Goal: Task Accomplishment & Management: Complete application form

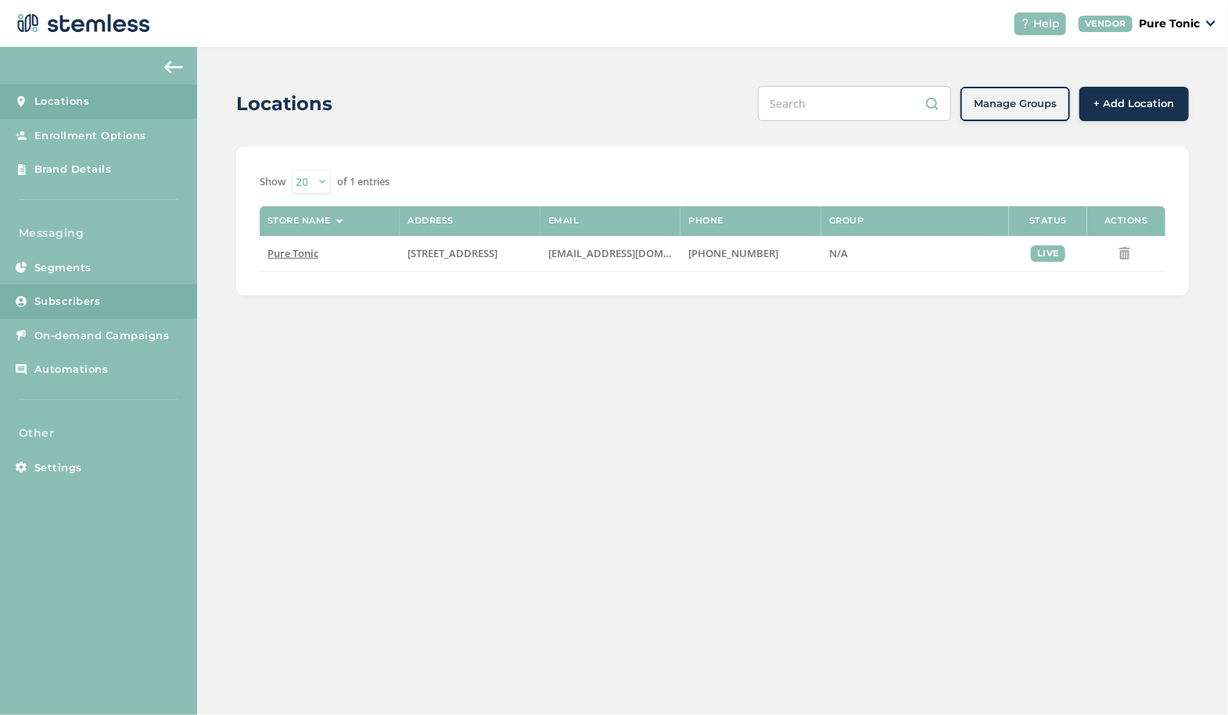
click at [77, 289] on link "Subscribers" at bounding box center [98, 302] width 197 height 34
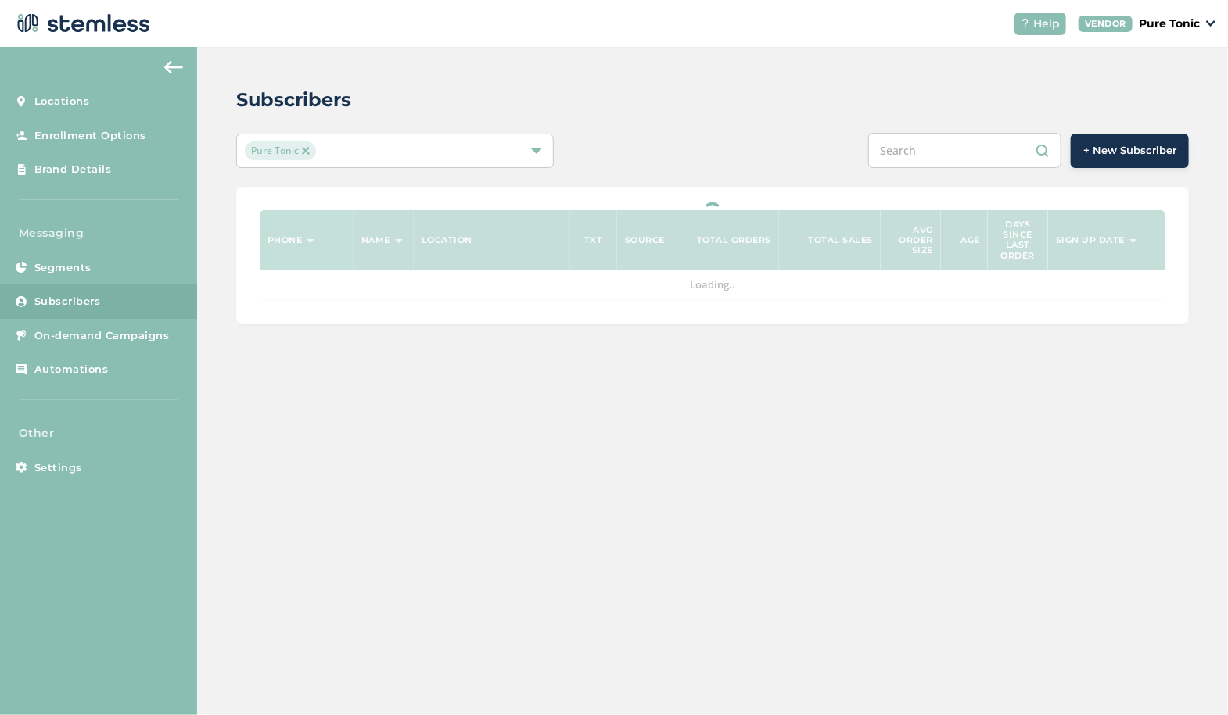
click at [1139, 141] on button "+ New Subscriber" at bounding box center [1130, 151] width 118 height 34
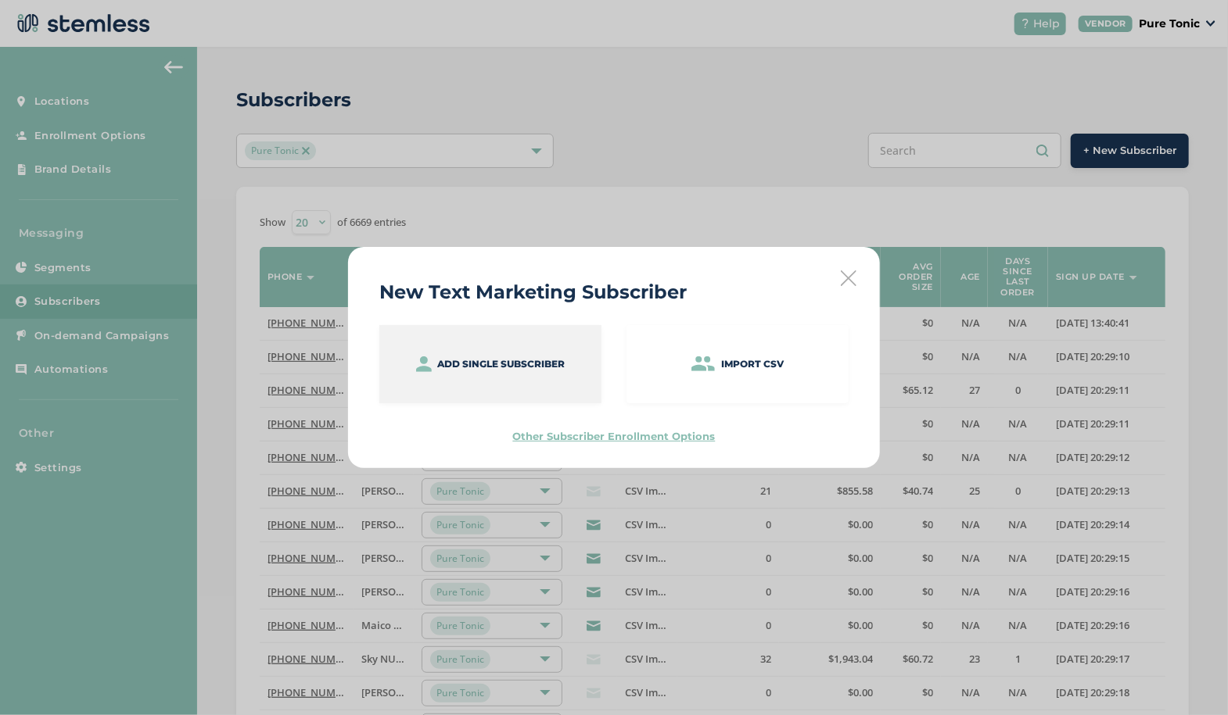
click at [455, 358] on p "Add single subscriber" at bounding box center [501, 364] width 127 height 14
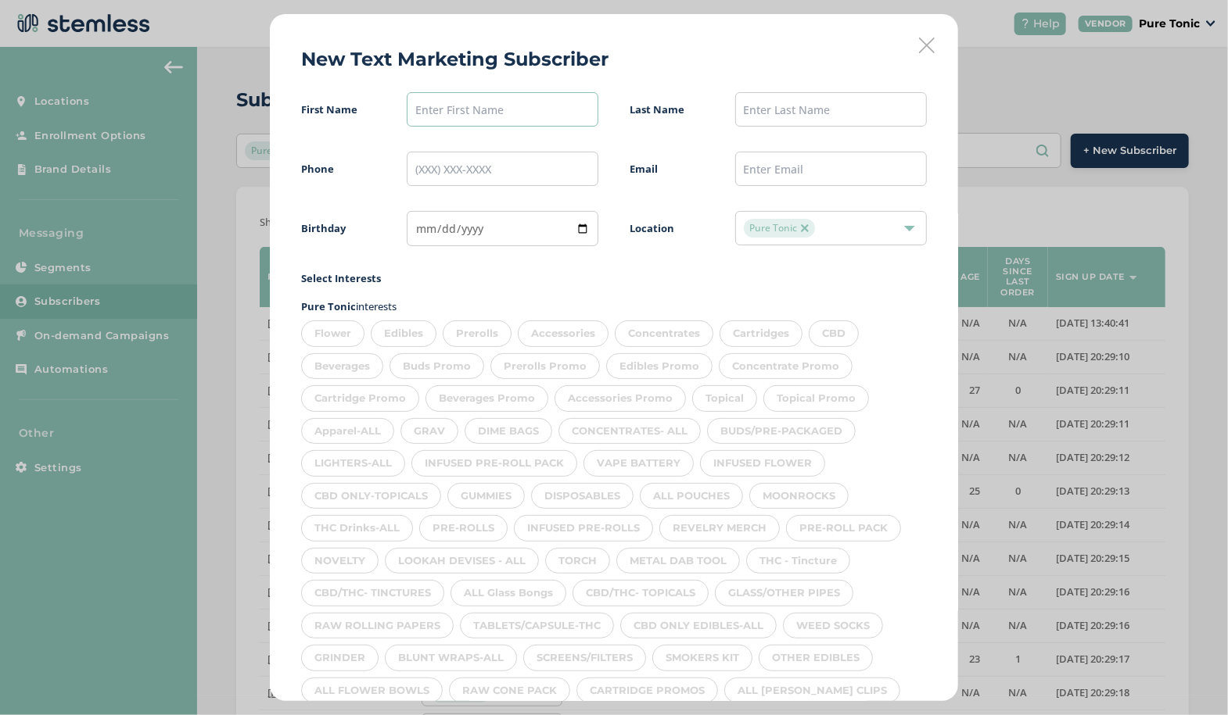
click at [462, 106] on input "text" at bounding box center [503, 109] width 192 height 34
type input "[PERSON_NAME]"
type input "gstoettenmayr"
click at [420, 157] on input "tel" at bounding box center [503, 169] width 192 height 34
type input "("
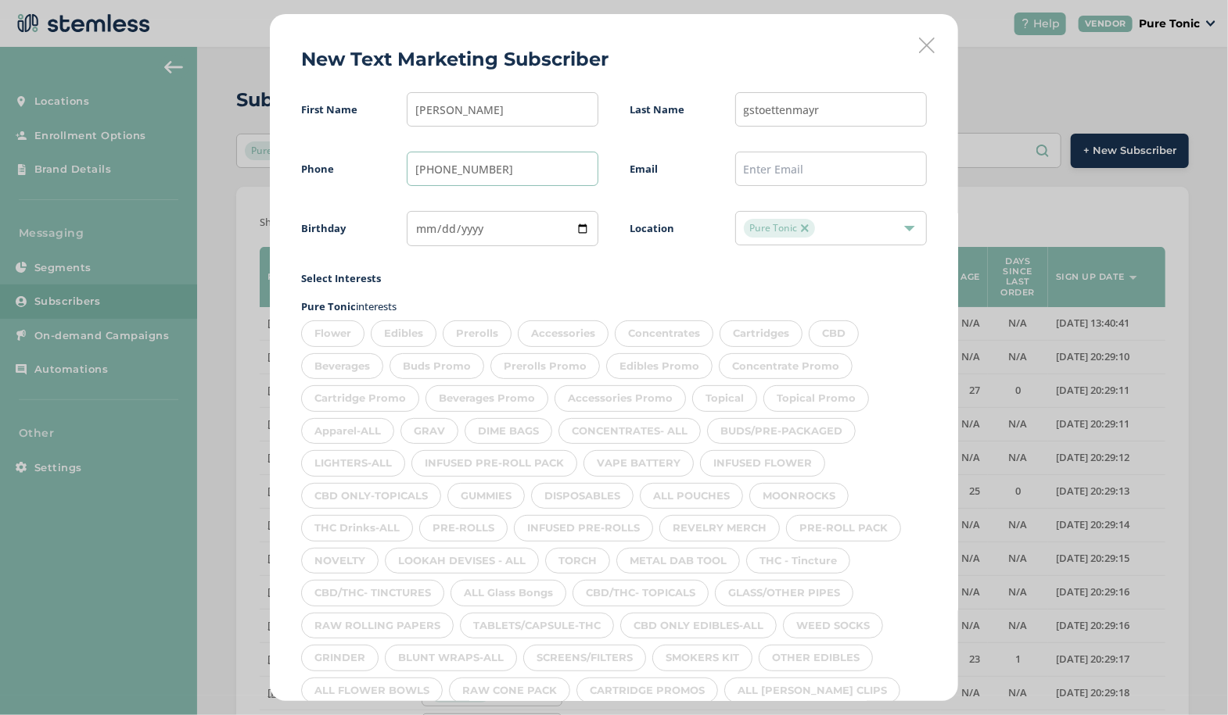
type input "[PHONE_NUMBER]"
click at [423, 226] on input "date" at bounding box center [503, 228] width 192 height 35
click at [422, 227] on input "date" at bounding box center [503, 228] width 192 height 35
type input "[DATE]"
click at [338, 328] on div "Flower" at bounding box center [332, 334] width 63 height 27
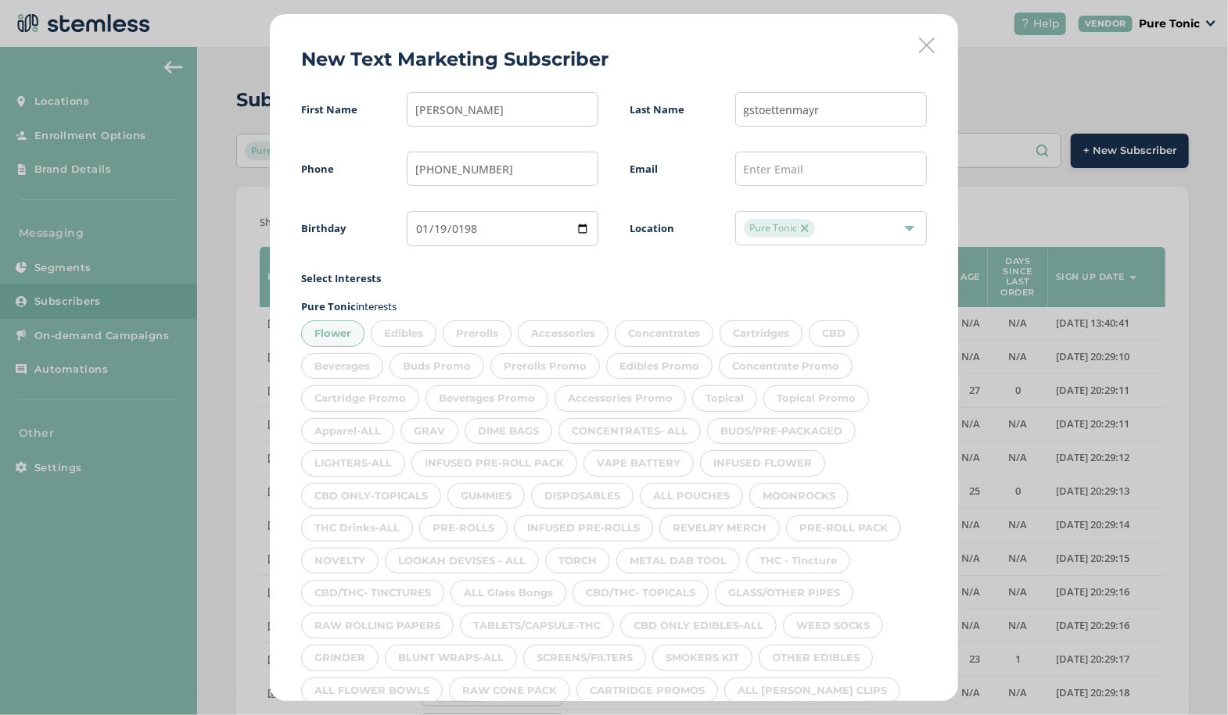
click at [407, 337] on div "Edibles" at bounding box center [404, 334] width 66 height 27
click at [475, 329] on div "Prerolls" at bounding box center [477, 334] width 69 height 27
click at [553, 334] on div "Accessories" at bounding box center [563, 334] width 91 height 27
click at [658, 335] on div "Concentrates" at bounding box center [664, 334] width 99 height 27
click at [750, 333] on div "Cartridges" at bounding box center [760, 334] width 83 height 27
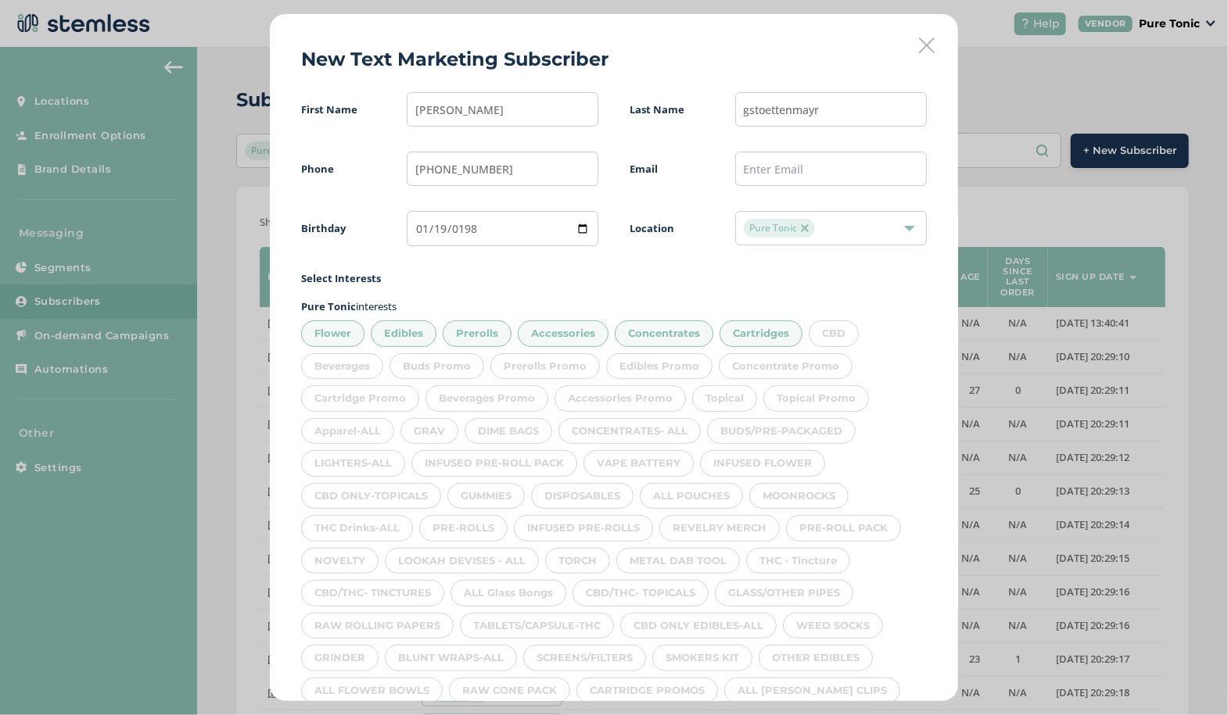
click at [824, 334] on div "CBD" at bounding box center [834, 334] width 50 height 27
click at [346, 375] on div "Beverages" at bounding box center [342, 366] width 82 height 27
click at [715, 392] on div "Topical" at bounding box center [724, 399] width 65 height 27
click at [350, 430] on div "Apparel-ALL" at bounding box center [347, 431] width 93 height 27
click at [441, 450] on div "INFUSED PRE-ROLL PACK" at bounding box center [494, 463] width 166 height 27
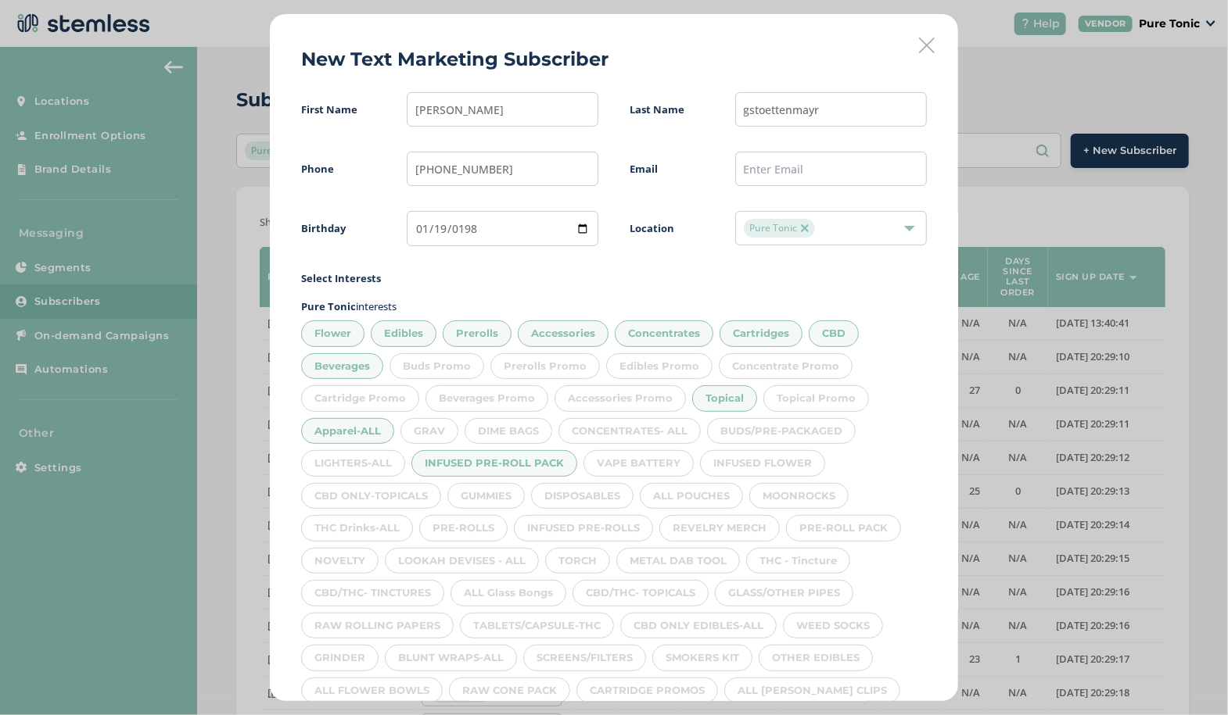
click at [508, 439] on div "DIME BAGS" at bounding box center [508, 431] width 88 height 27
click at [448, 418] on div "GRAV" at bounding box center [429, 431] width 58 height 27
click at [630, 429] on div "CONCENTRATES- ALL" at bounding box center [629, 431] width 142 height 27
click at [787, 426] on div "BUDS/PRE-PACKAGED" at bounding box center [781, 431] width 149 height 27
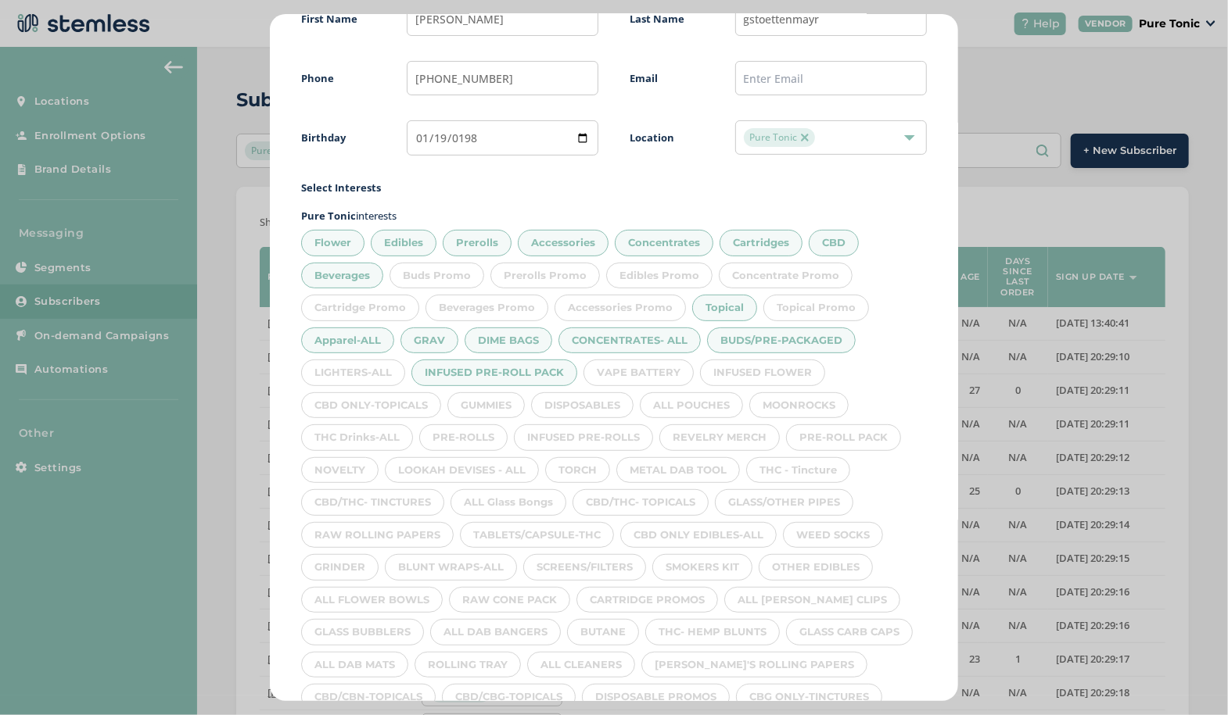
scroll to position [132, 0]
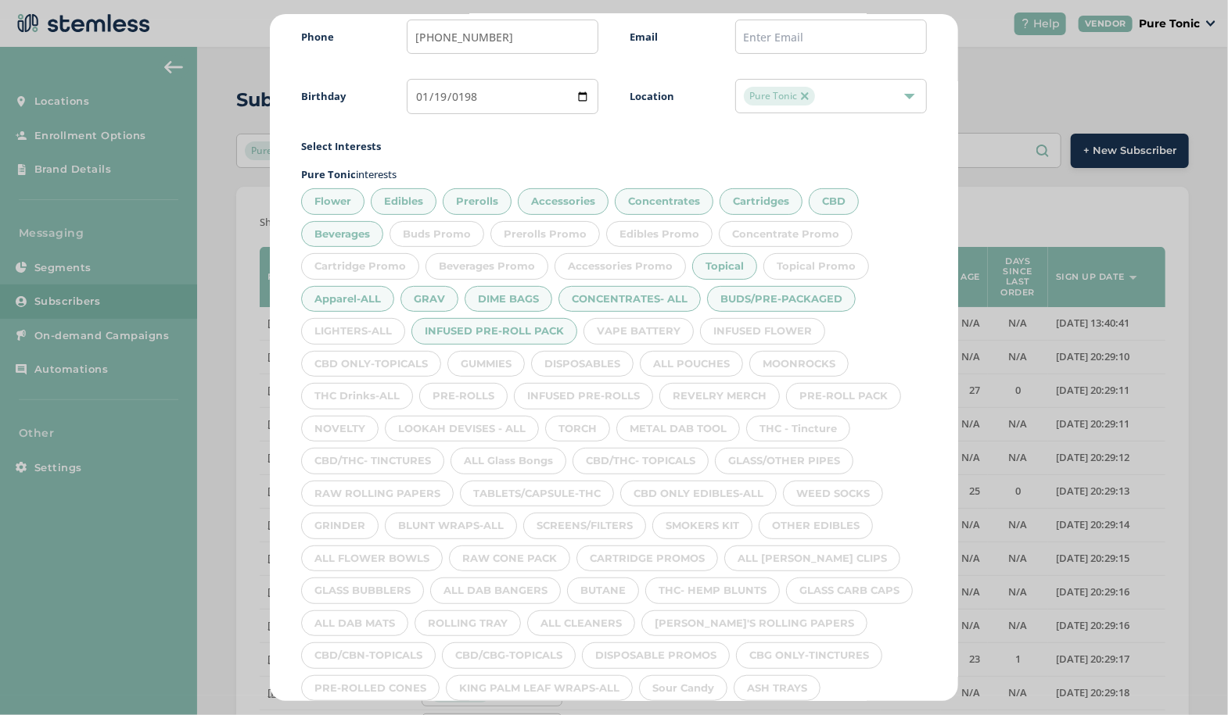
click at [355, 328] on div "LIGHTERS-ALL" at bounding box center [353, 331] width 104 height 27
click at [368, 358] on div "CBD ONLY-TOPICALS" at bounding box center [371, 364] width 140 height 27
click at [493, 355] on div "GUMMIES" at bounding box center [485, 364] width 77 height 27
click at [592, 372] on div "DISPOSABLES" at bounding box center [582, 364] width 102 height 27
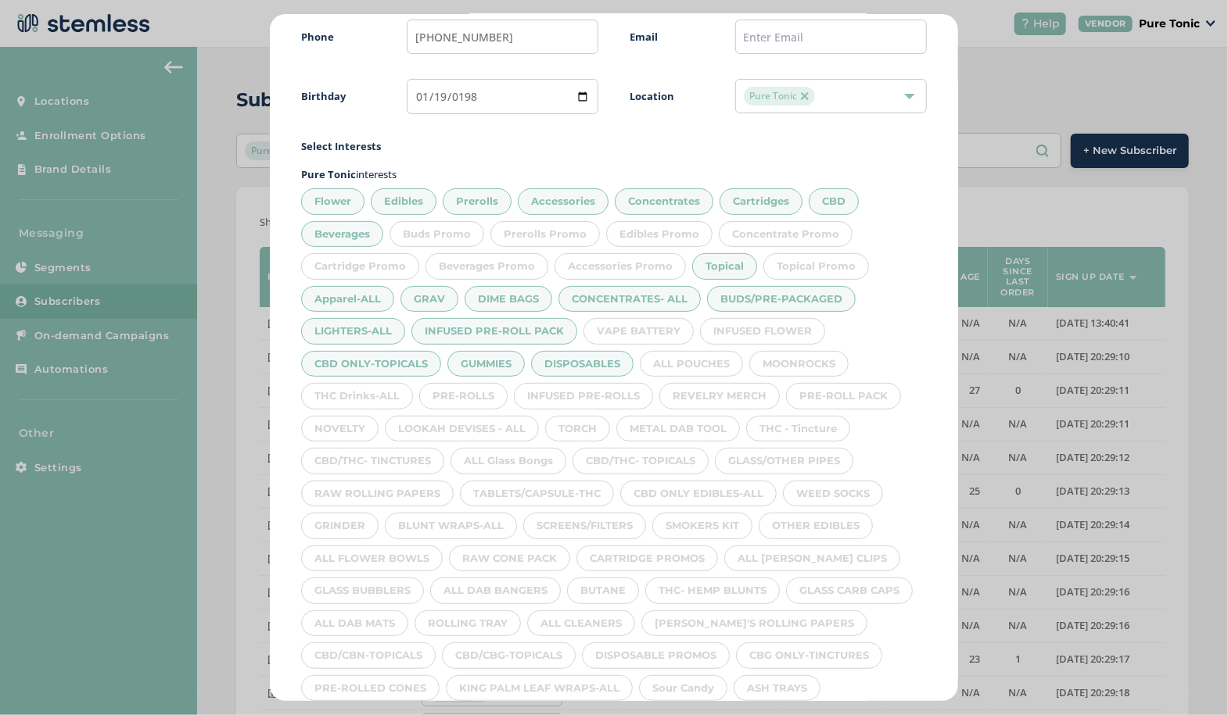
click at [647, 325] on div "VAPE BATTERY" at bounding box center [638, 331] width 110 height 27
click at [764, 329] on div "INFUSED FLOWER" at bounding box center [762, 331] width 125 height 27
click at [811, 366] on div "MOONROCKS" at bounding box center [798, 364] width 99 height 27
click at [686, 370] on div "ALL POUCHES" at bounding box center [691, 364] width 103 height 27
click at [380, 391] on div "THC Drinks-ALL" at bounding box center [357, 396] width 112 height 27
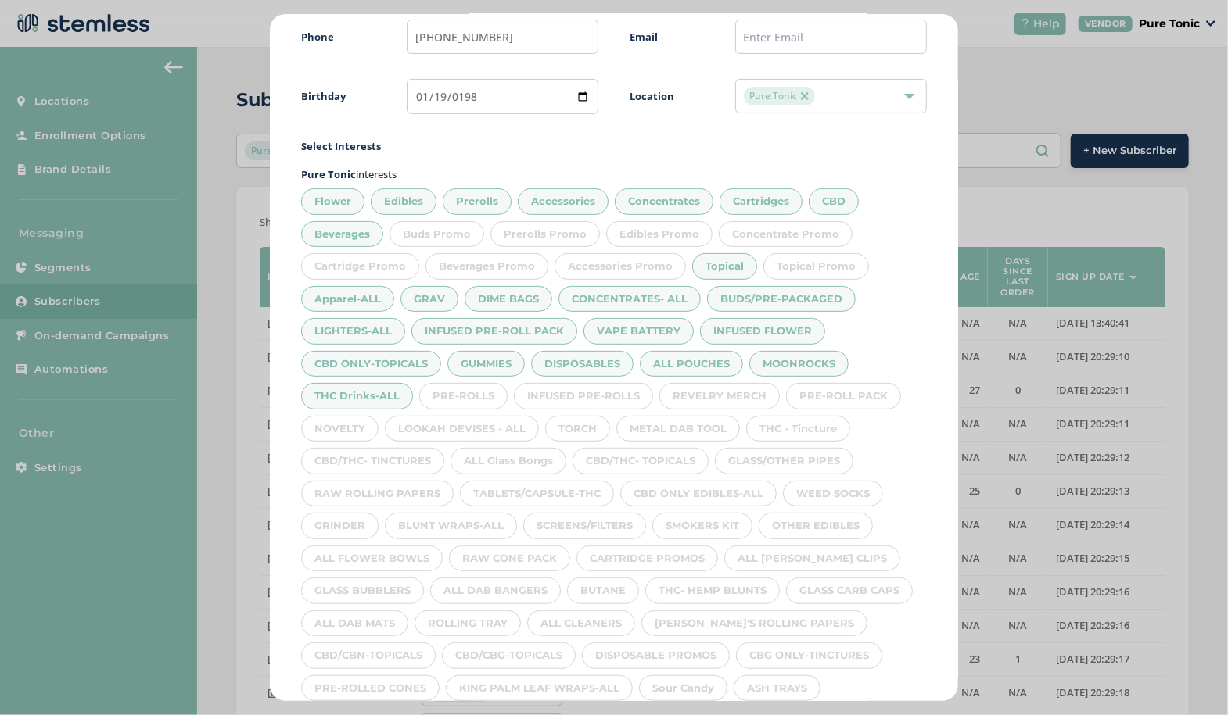
click at [469, 393] on div "PRE-ROLLS" at bounding box center [463, 396] width 88 height 27
click at [576, 396] on div "INFUSED PRE-ROLLS" at bounding box center [583, 396] width 139 height 27
click at [726, 396] on div "REVELRY MERCH" at bounding box center [719, 396] width 120 height 27
click at [825, 416] on div "THC - Tincture" at bounding box center [798, 429] width 104 height 27
click at [788, 426] on div "THC - Tincture" at bounding box center [798, 429] width 104 height 27
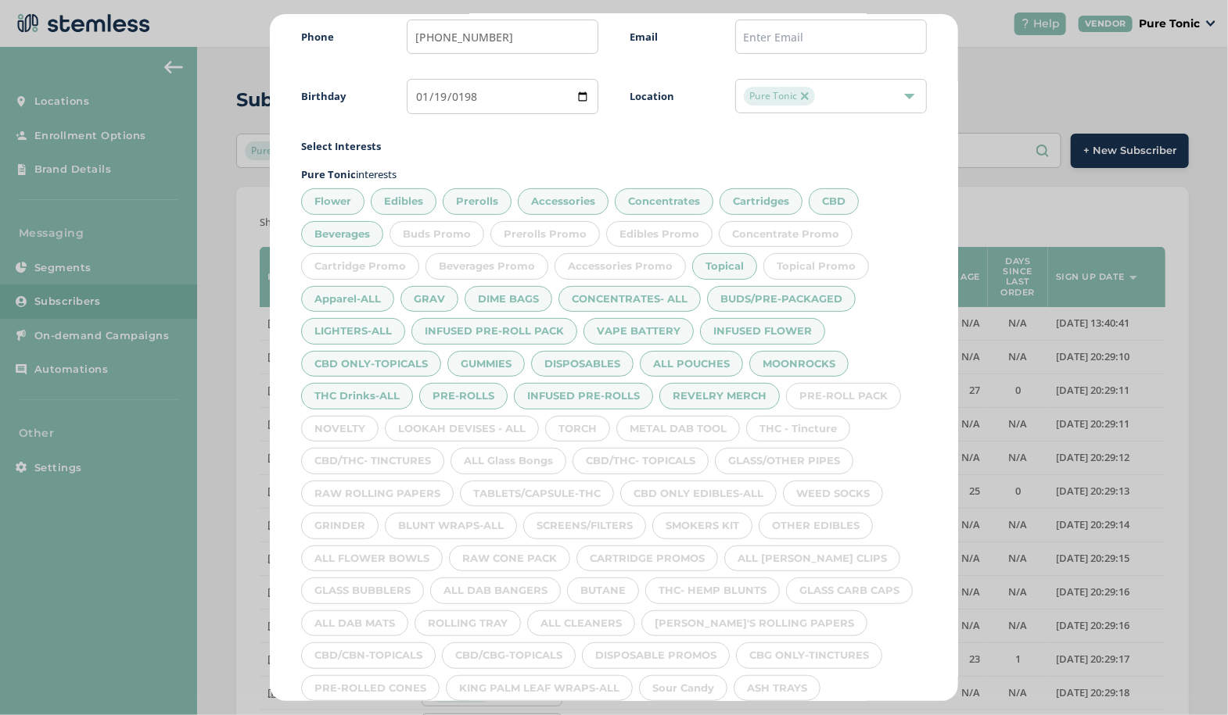
click at [650, 433] on div "METAL DAB TOOL" at bounding box center [678, 429] width 124 height 27
click at [564, 426] on div "TORCH" at bounding box center [577, 429] width 65 height 27
click at [457, 426] on div "LOOKAH DEVISES - ALL" at bounding box center [462, 429] width 154 height 27
click at [355, 416] on div "NOVELTY" at bounding box center [339, 429] width 77 height 27
click at [358, 456] on div "CBD/THC- TINCTURES" at bounding box center [372, 461] width 143 height 27
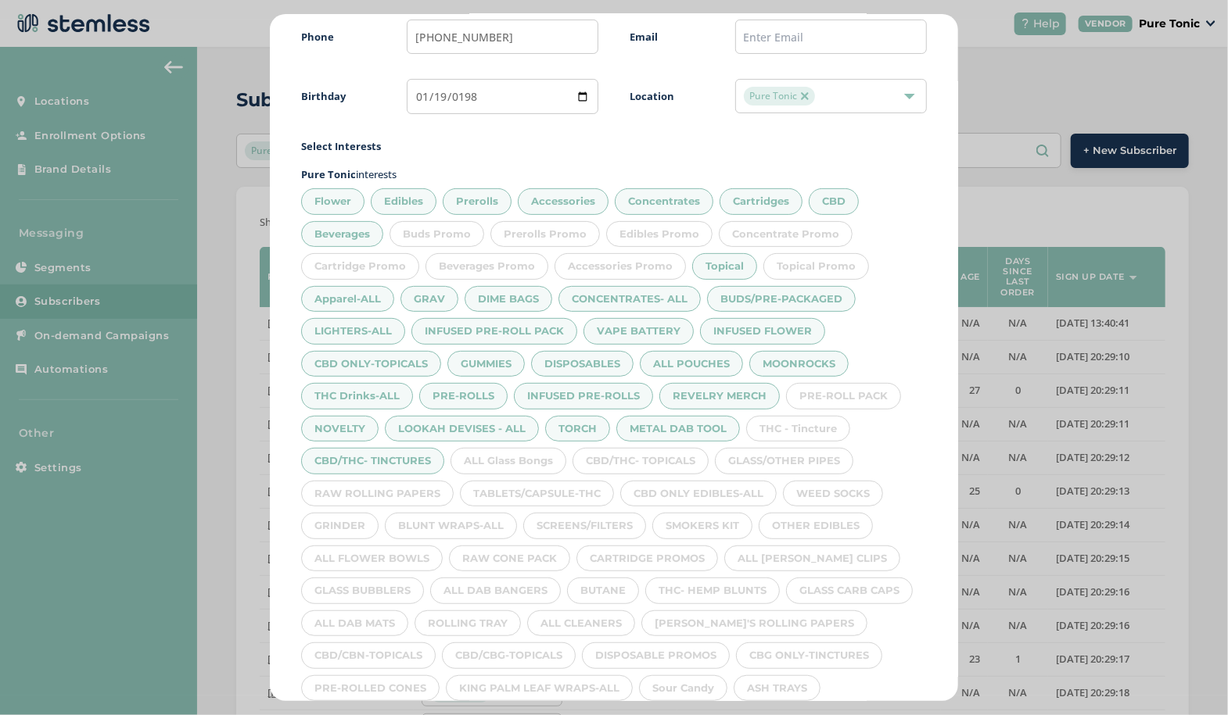
click at [500, 460] on div "ALL Glass Bongs" at bounding box center [508, 461] width 116 height 27
click at [639, 462] on div "CBD/THC- TOPICALS" at bounding box center [640, 461] width 136 height 27
click at [780, 462] on div "GLASS/OTHER PIPES" at bounding box center [784, 461] width 138 height 27
click at [794, 422] on div "THC - Tincture" at bounding box center [798, 429] width 104 height 27
click at [845, 390] on div "PRE-ROLL PACK" at bounding box center [843, 396] width 115 height 27
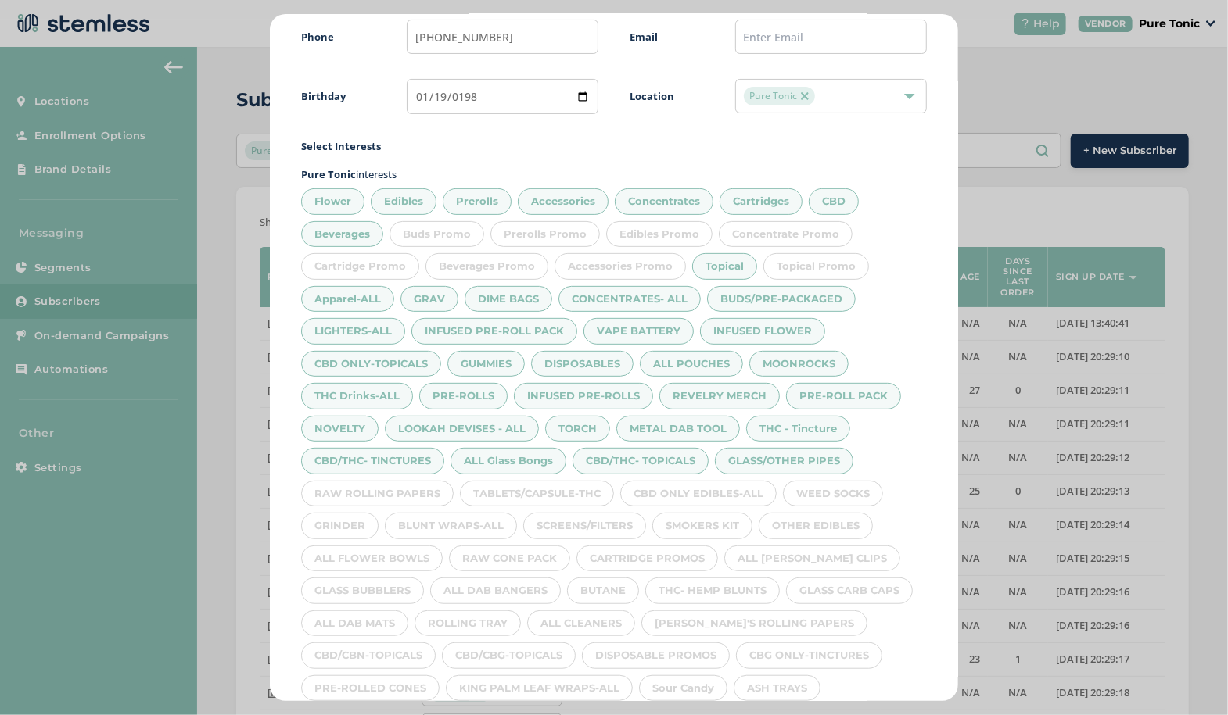
click at [824, 485] on div "WEED SOCKS" at bounding box center [833, 494] width 100 height 27
click at [700, 485] on div "CBD ONLY EDIBLES-ALL" at bounding box center [698, 494] width 156 height 27
click at [543, 489] on div "TABLETS/CAPSULE-THC" at bounding box center [537, 494] width 154 height 27
click at [392, 493] on div "RAW ROLLING PAPERS" at bounding box center [377, 494] width 152 height 27
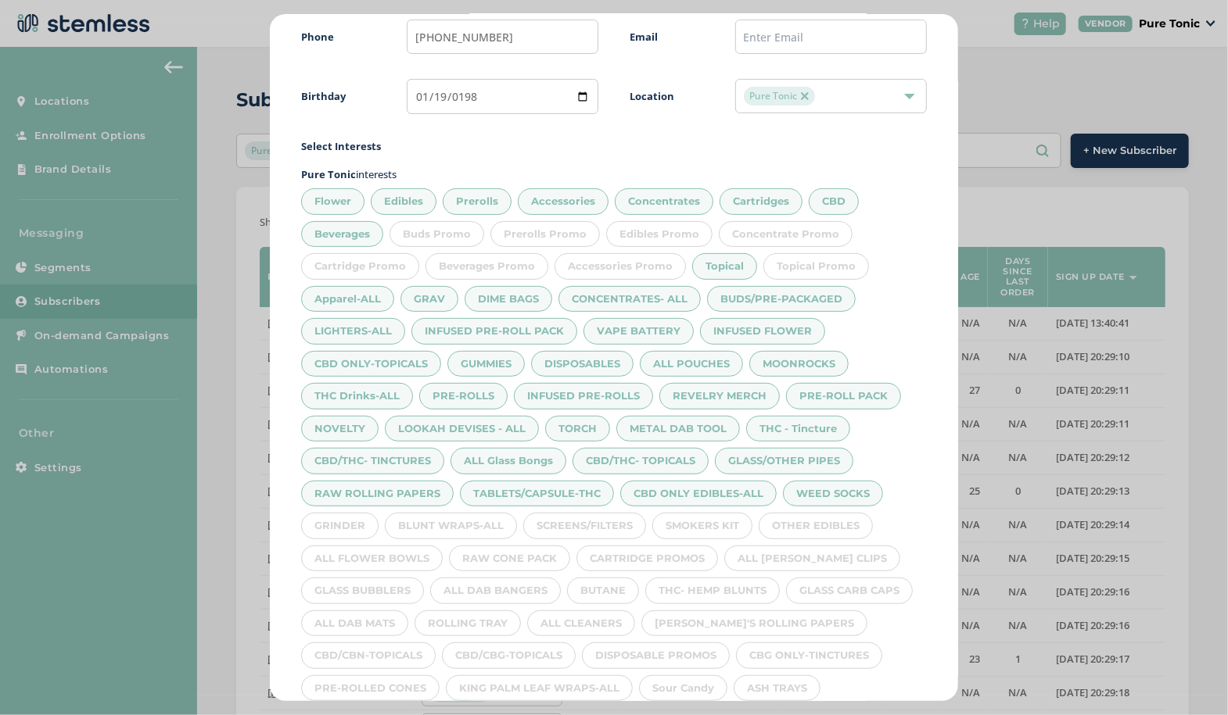
click at [340, 515] on div "GRINDER" at bounding box center [339, 526] width 77 height 27
click at [469, 546] on div "RAW CONE PACK" at bounding box center [509, 559] width 121 height 27
click at [615, 518] on div "SCREENS/FILTERS" at bounding box center [584, 526] width 123 height 27
click at [730, 515] on div "SMOKERS KIT" at bounding box center [702, 526] width 100 height 27
click at [828, 521] on div "OTHER EDIBLES" at bounding box center [816, 526] width 114 height 27
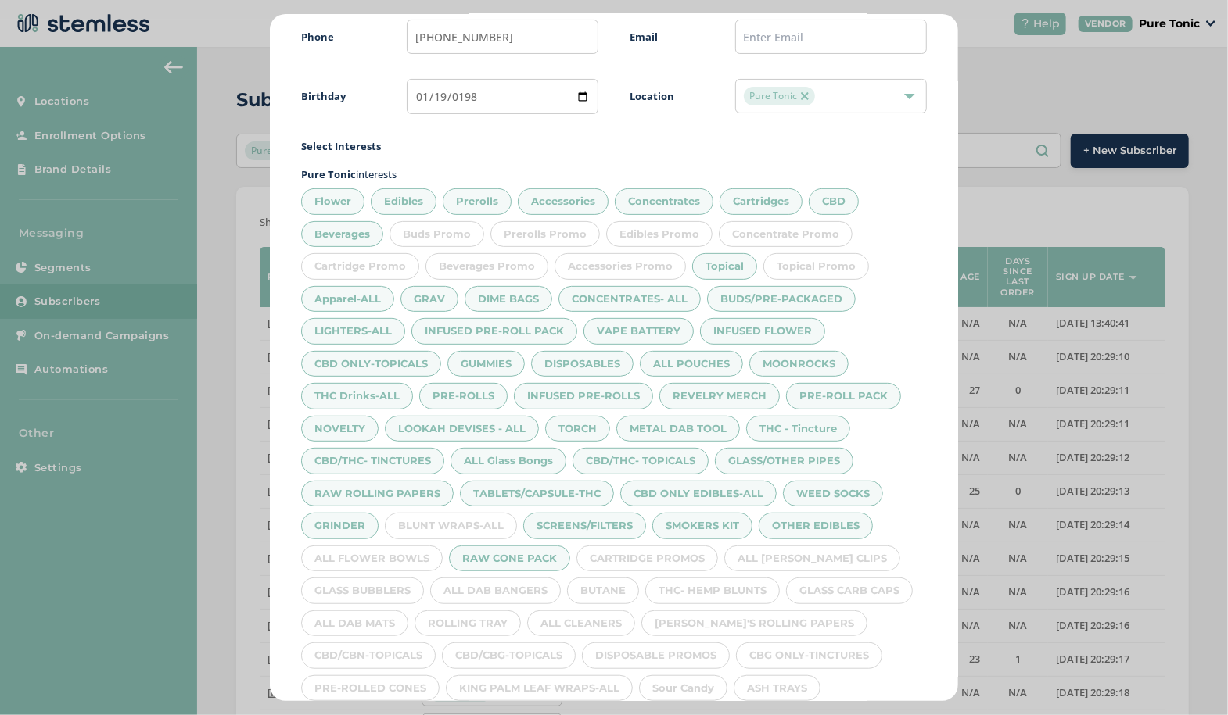
click at [443, 518] on div "BLUNT WRAPS-ALL" at bounding box center [451, 526] width 132 height 27
click at [371, 551] on div "ALL FLOWER BOWLS" at bounding box center [372, 559] width 142 height 27
click at [633, 555] on div "CARTRIDGE PROMOS" at bounding box center [647, 559] width 142 height 27
click at [676, 548] on div "CARTRIDGE PROMOS" at bounding box center [647, 559] width 142 height 27
click at [794, 552] on div "ALL [PERSON_NAME] CLIPS" at bounding box center [812, 559] width 176 height 27
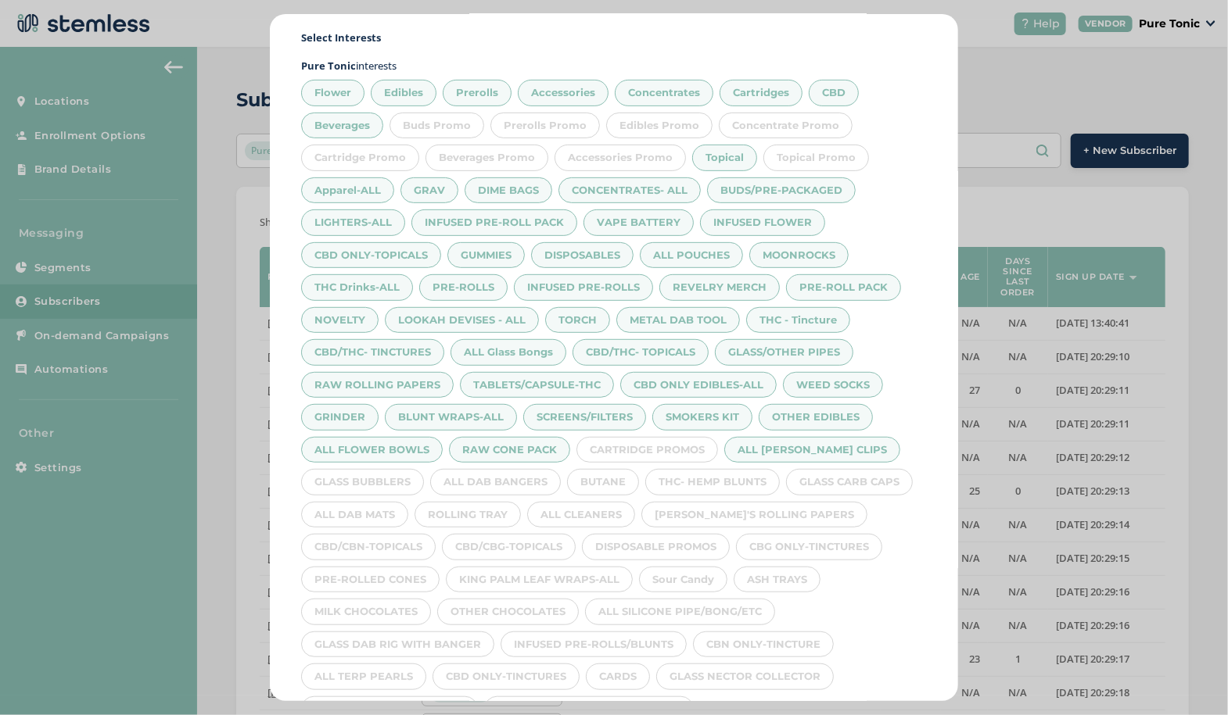
scroll to position [299, 0]
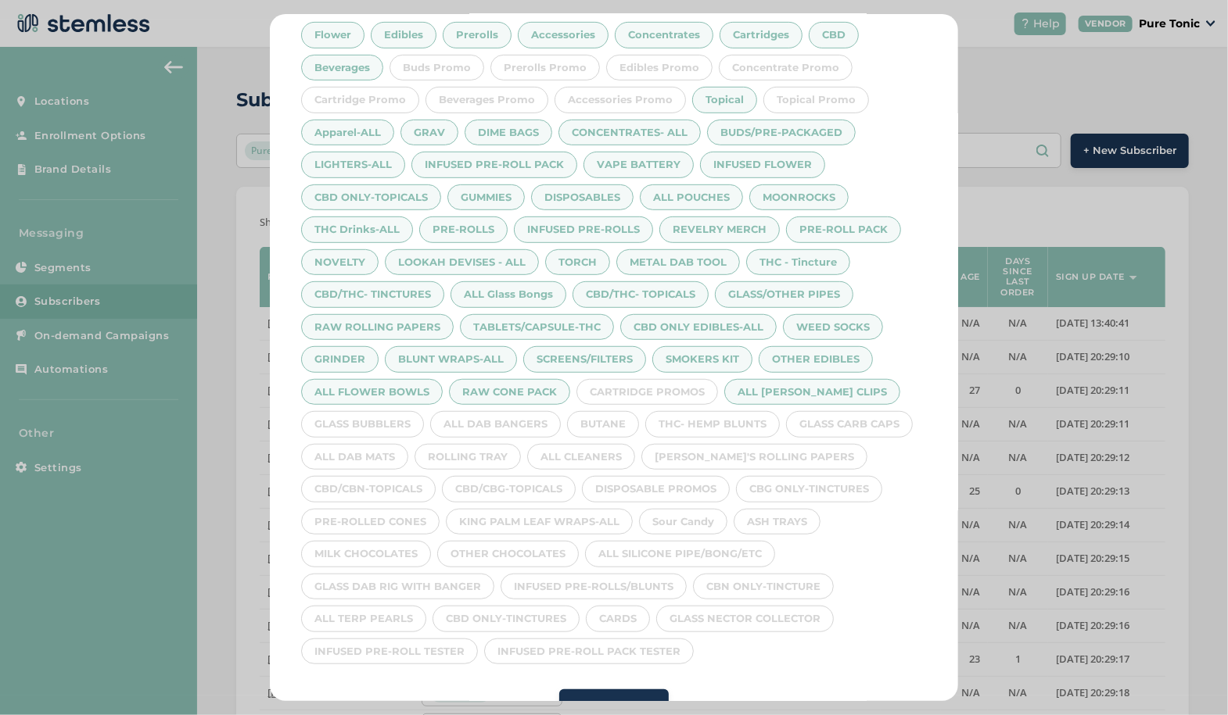
click at [373, 414] on div "GLASS BUBBLERS" at bounding box center [362, 424] width 123 height 27
click at [503, 428] on div "ALL DAB BANGERS" at bounding box center [495, 424] width 131 height 27
click at [610, 416] on div "BUTANE" at bounding box center [603, 424] width 72 height 27
click at [706, 428] on div "THC- HEMP BLUNTS" at bounding box center [712, 424] width 134 height 27
click at [845, 418] on div "GLASS CARB CAPS" at bounding box center [849, 424] width 127 height 27
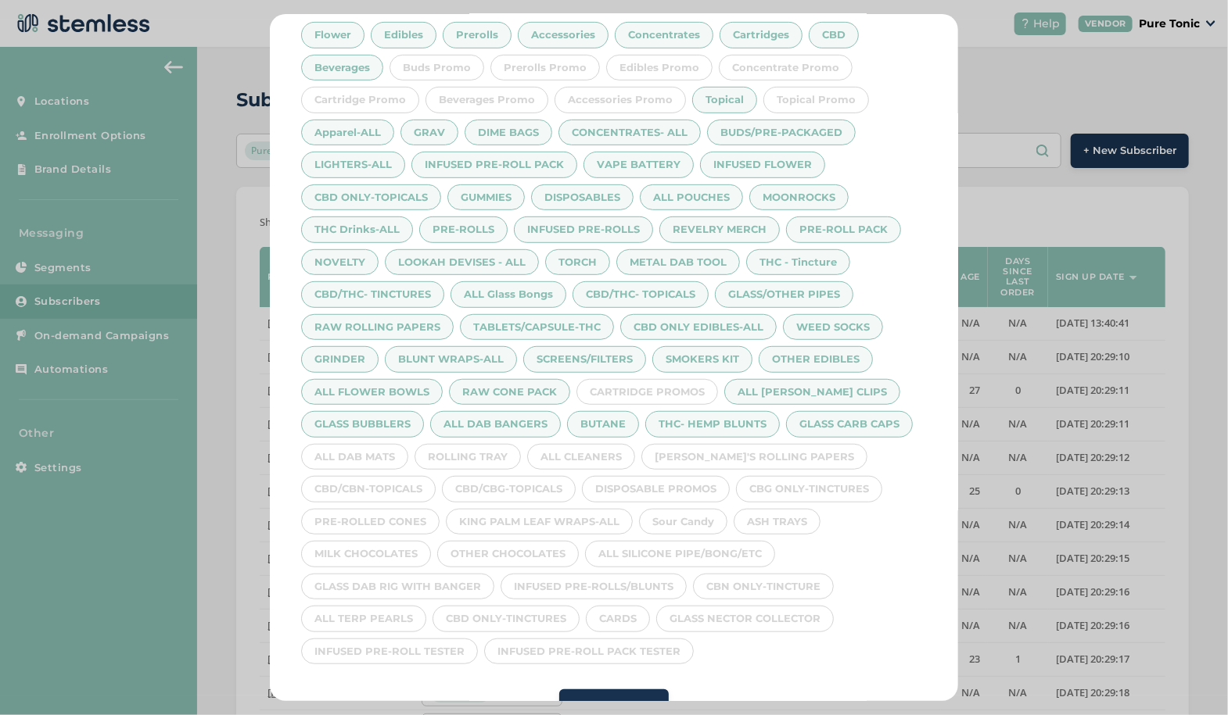
click at [757, 476] on div "CBG ONLY-TINCTURES" at bounding box center [809, 489] width 146 height 27
click at [590, 448] on div "ALL CLEANERS" at bounding box center [581, 457] width 108 height 27
click at [440, 454] on div "ROLLING TRAY" at bounding box center [467, 457] width 106 height 27
click at [366, 444] on div "ALL DAB MATS" at bounding box center [354, 457] width 107 height 27
click at [366, 476] on div "CBD/CBN-TOPICALS" at bounding box center [368, 489] width 134 height 27
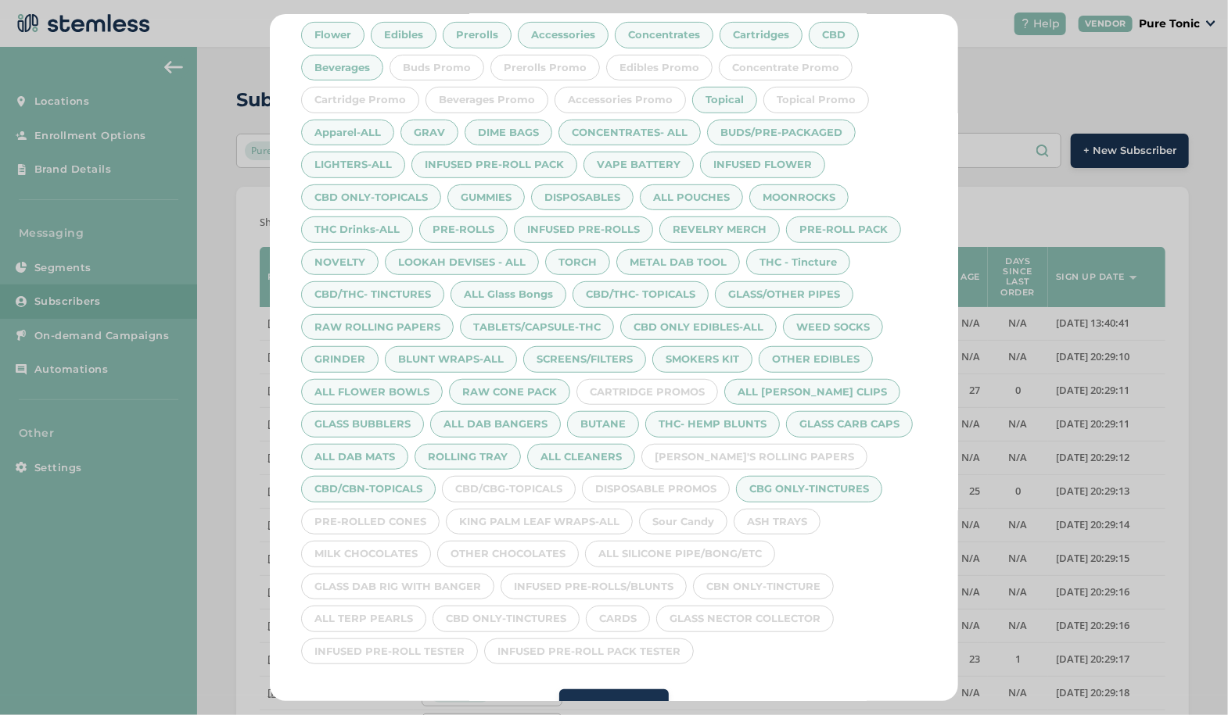
click at [511, 480] on div "CBD/CBG-TOPICALS" at bounding box center [509, 489] width 134 height 27
click at [656, 479] on div "DISPOSABLE PROMOS" at bounding box center [656, 489] width 148 height 27
click at [732, 447] on div "[PERSON_NAME]'S ROLLING PAPERS" at bounding box center [754, 457] width 226 height 27
click at [786, 514] on div "ASH TRAYS" at bounding box center [776, 522] width 87 height 27
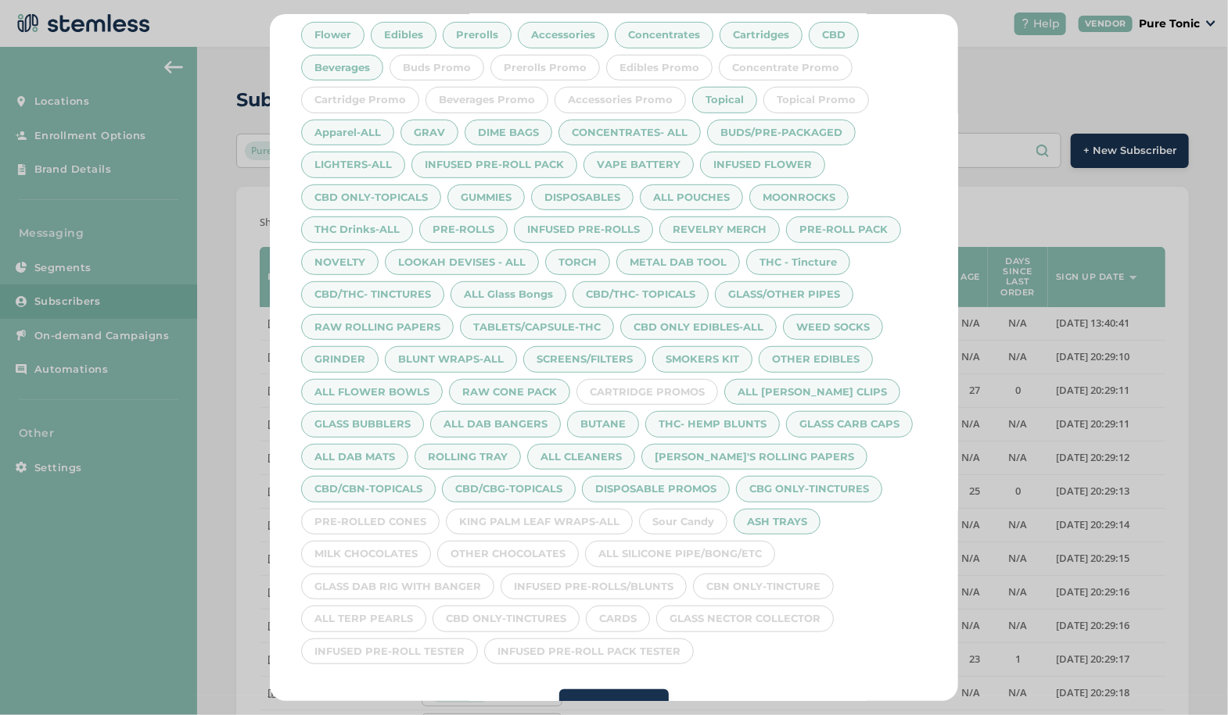
click at [672, 515] on div "Sour Candy" at bounding box center [683, 522] width 88 height 27
click at [565, 515] on div "KING PALM LEAF WRAPS-ALL" at bounding box center [539, 522] width 187 height 27
click at [382, 511] on div "PRE-ROLLED CONES" at bounding box center [370, 522] width 138 height 27
click at [374, 542] on div "MILK CHOCOLATES" at bounding box center [366, 554] width 130 height 27
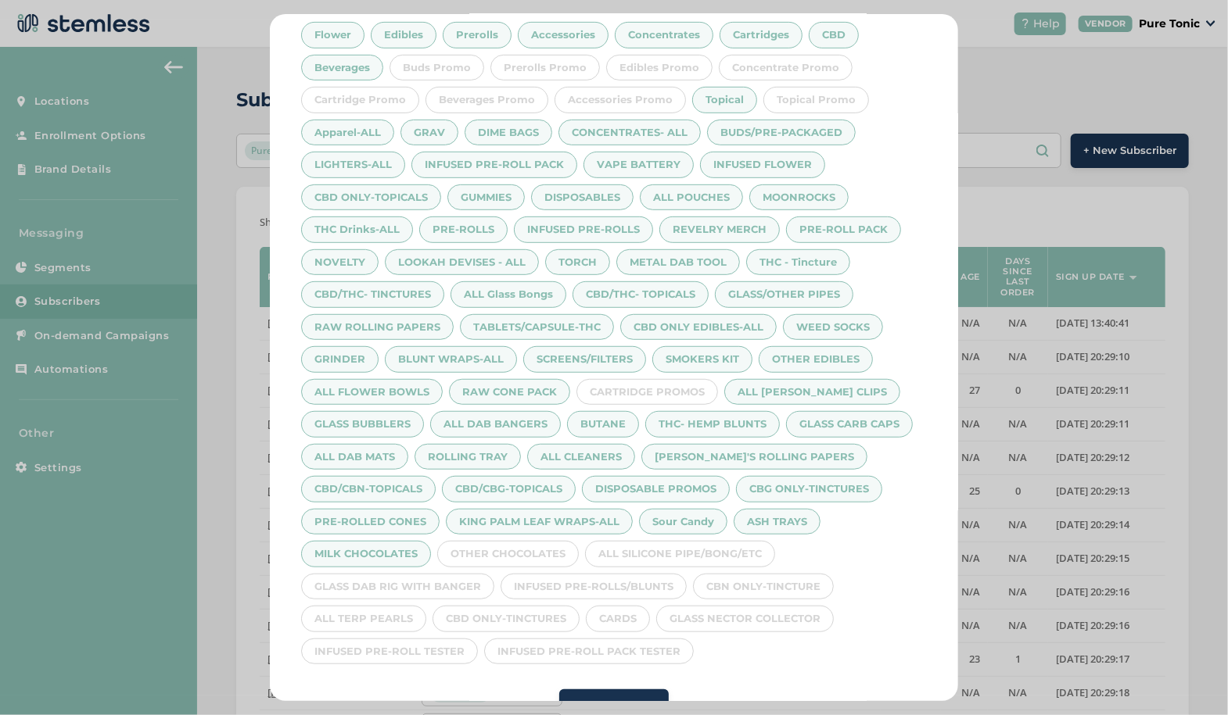
click at [488, 547] on div "OTHER CHOCOLATES" at bounding box center [508, 554] width 142 height 27
click at [673, 562] on div "Flower Edibles Prerolls Accessories Concentrates Cartridges CBD Beverages Buds …" at bounding box center [614, 340] width 626 height 649
click at [615, 584] on div "INFUSED PRE-ROLLS/BLUNTS" at bounding box center [593, 587] width 186 height 27
click at [749, 575] on div "CBN ONLY-TINCTURE" at bounding box center [763, 587] width 141 height 27
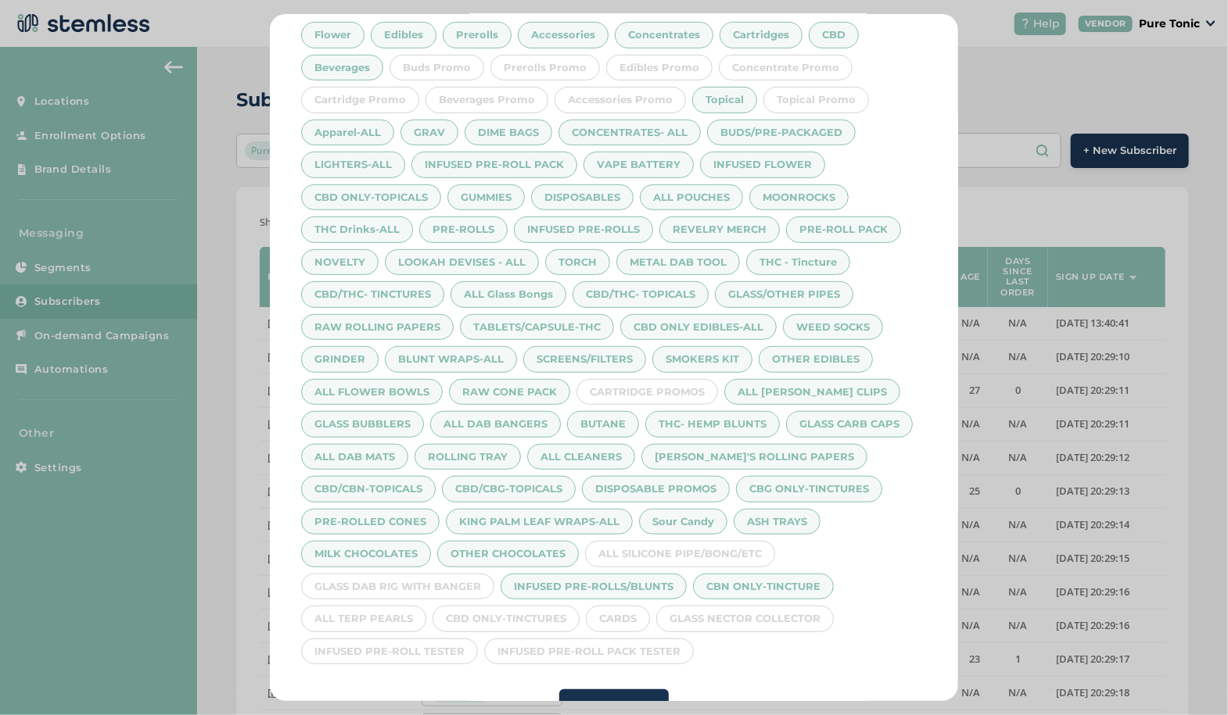
click at [738, 608] on div "GLASS NECTOR COLLECTOR" at bounding box center [745, 619] width 178 height 27
click at [708, 547] on div "ALL SILICONE PIPE/BONG/ETC" at bounding box center [680, 554] width 190 height 27
click at [596, 614] on div "CARDS" at bounding box center [618, 619] width 64 height 27
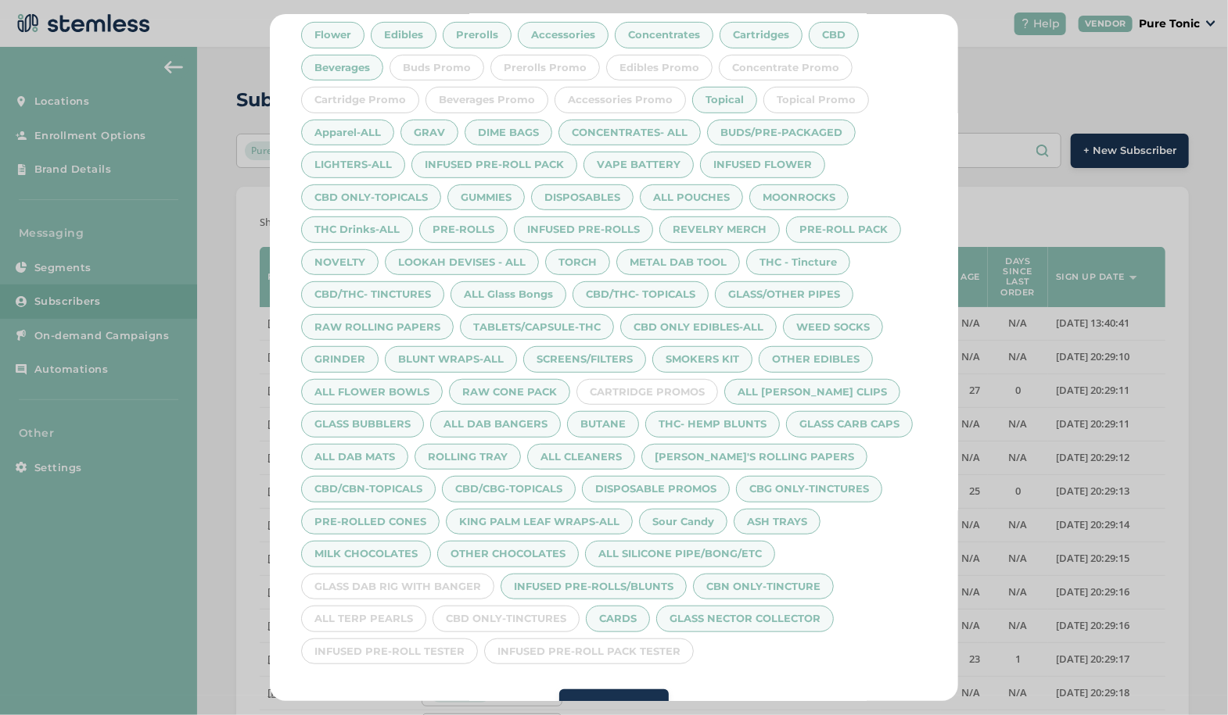
click at [499, 606] on div "CBD ONLY-TINCTURES" at bounding box center [505, 619] width 147 height 27
click at [402, 574] on div "GLASS DAB RIG WITH BANGER" at bounding box center [397, 587] width 193 height 27
click at [363, 608] on div "ALL TERP PEARLS" at bounding box center [363, 619] width 125 height 27
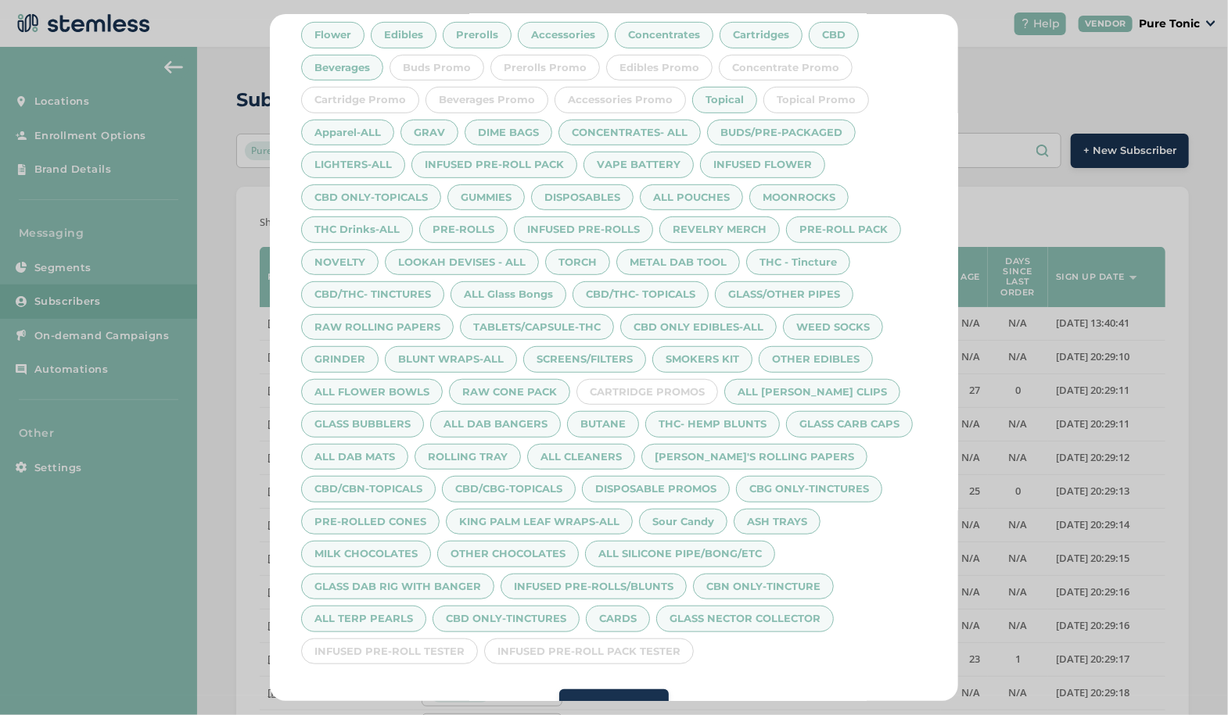
click at [378, 643] on div "INFUSED PRE-ROLL TESTER" at bounding box center [389, 652] width 177 height 27
click at [570, 651] on div "INFUSED PRE-ROLL PACK TESTER" at bounding box center [589, 652] width 210 height 27
click at [669, 478] on div "DISPOSABLE PROMOS" at bounding box center [656, 489] width 148 height 27
click at [615, 700] on span "Save" at bounding box center [613, 708] width 25 height 16
